Goal: Find specific page/section: Find specific page/section

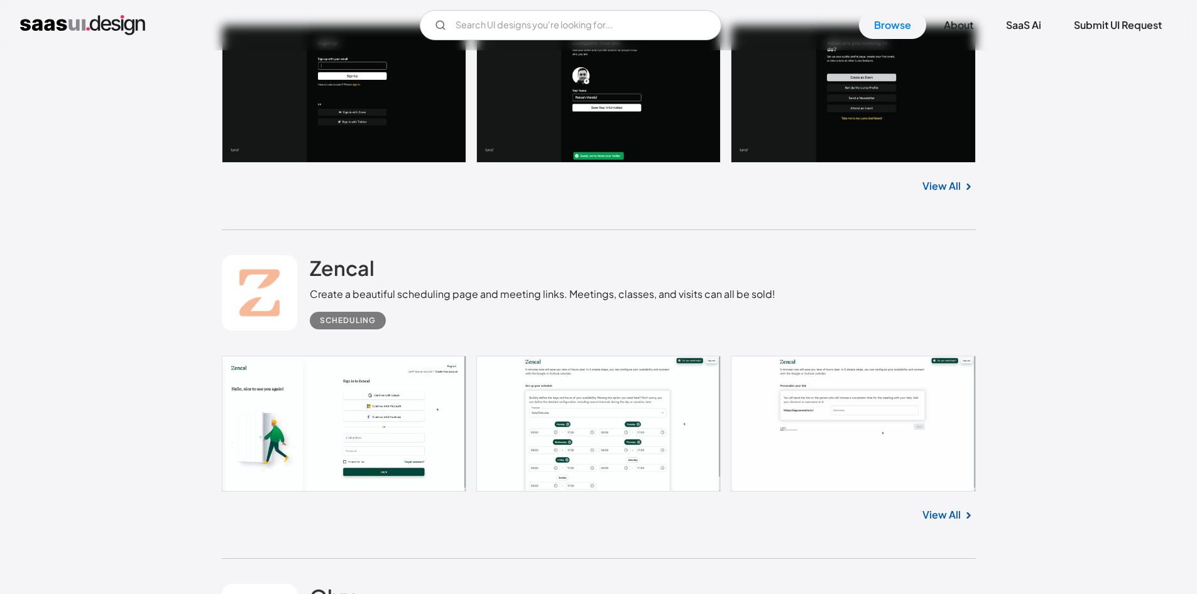
scroll to position [1256, 0]
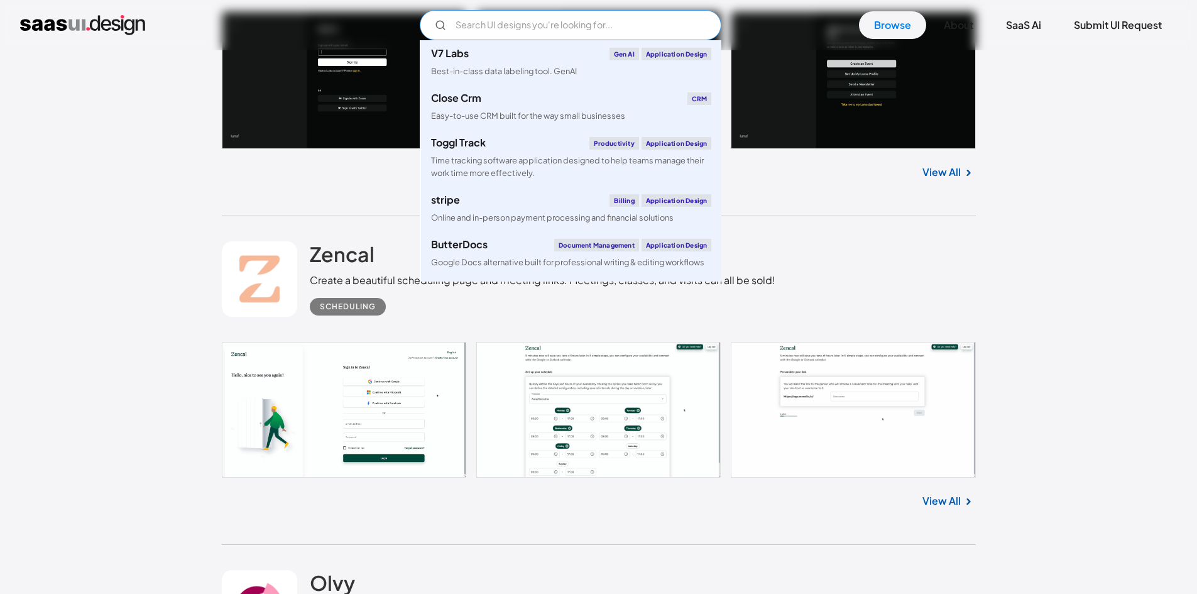
click at [605, 13] on input "Email Form" at bounding box center [571, 25] width 302 height 30
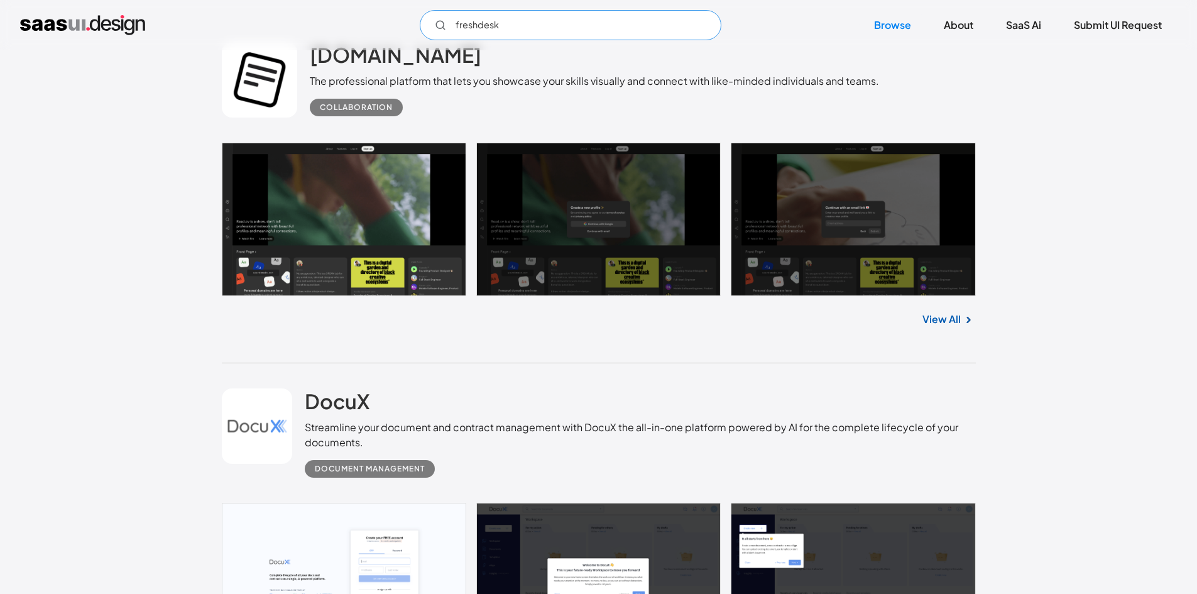
scroll to position [0, 0]
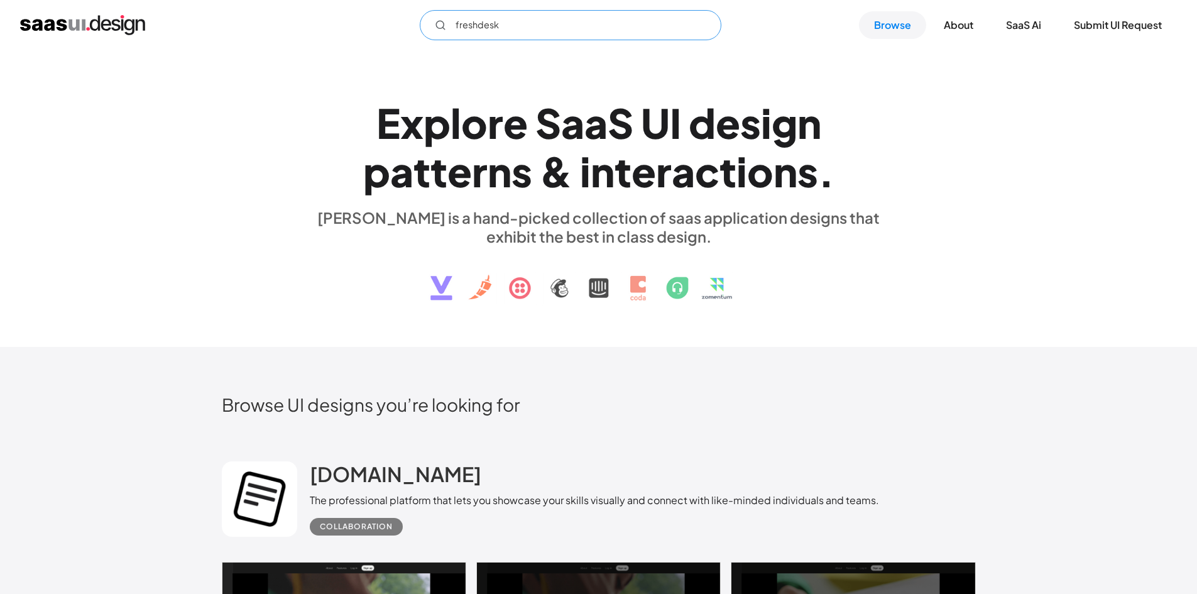
drag, startPoint x: 476, startPoint y: 30, endPoint x: 440, endPoint y: 36, distance: 35.7
click at [441, 36] on input "freshdesk" at bounding box center [571, 25] width 302 height 30
type input "desk"
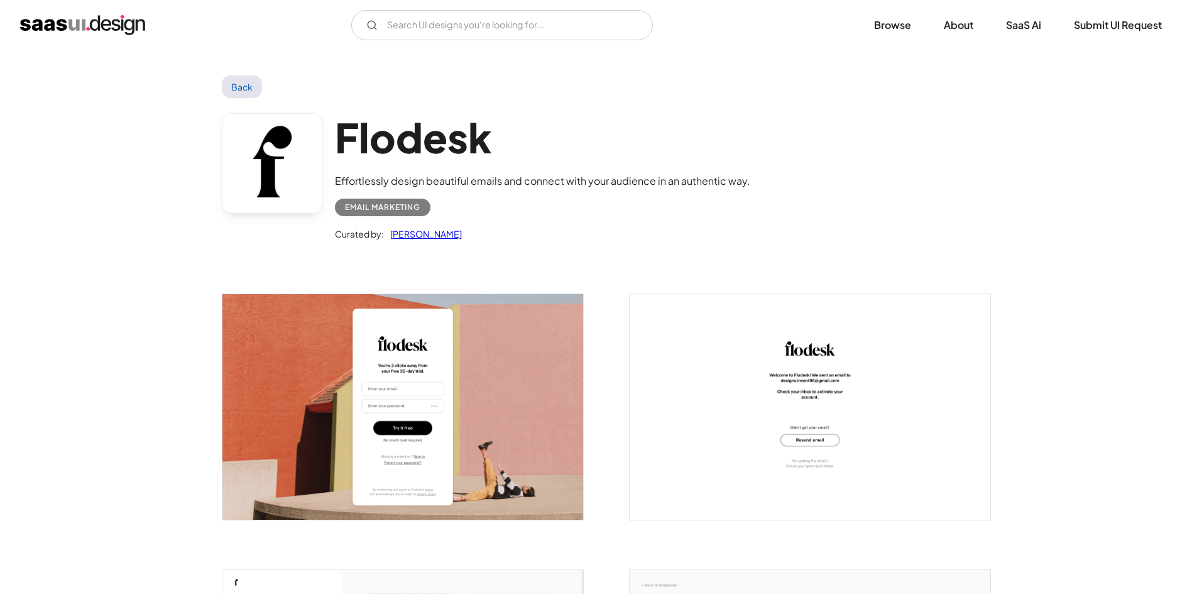
click at [241, 87] on link "Back" at bounding box center [242, 86] width 41 height 23
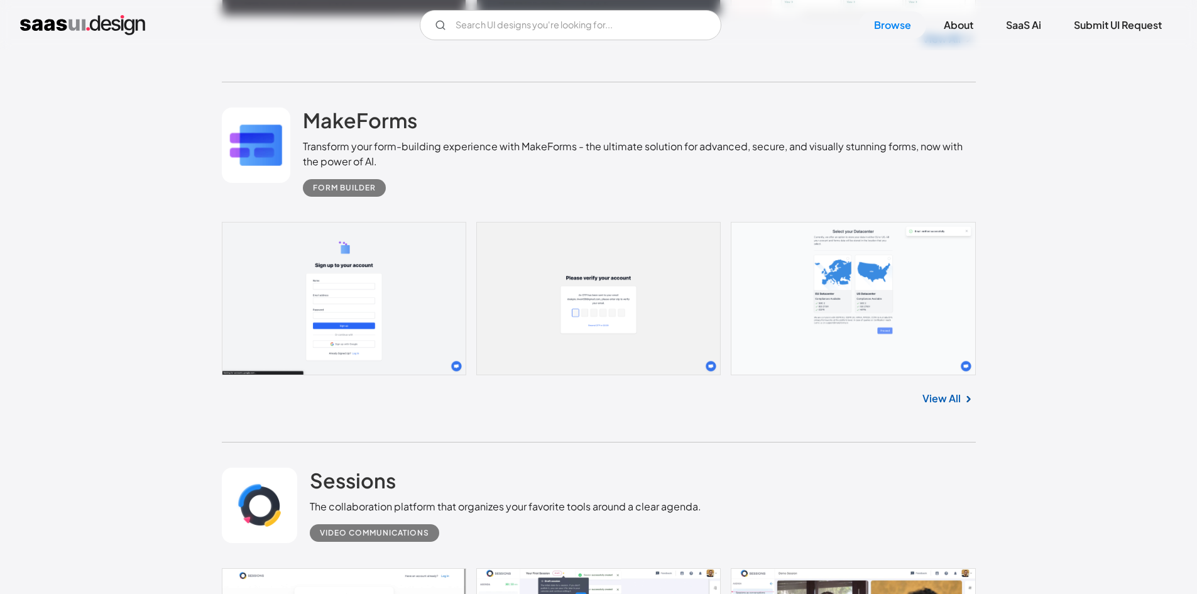
scroll to position [4691, 0]
